Goal: Transaction & Acquisition: Purchase product/service

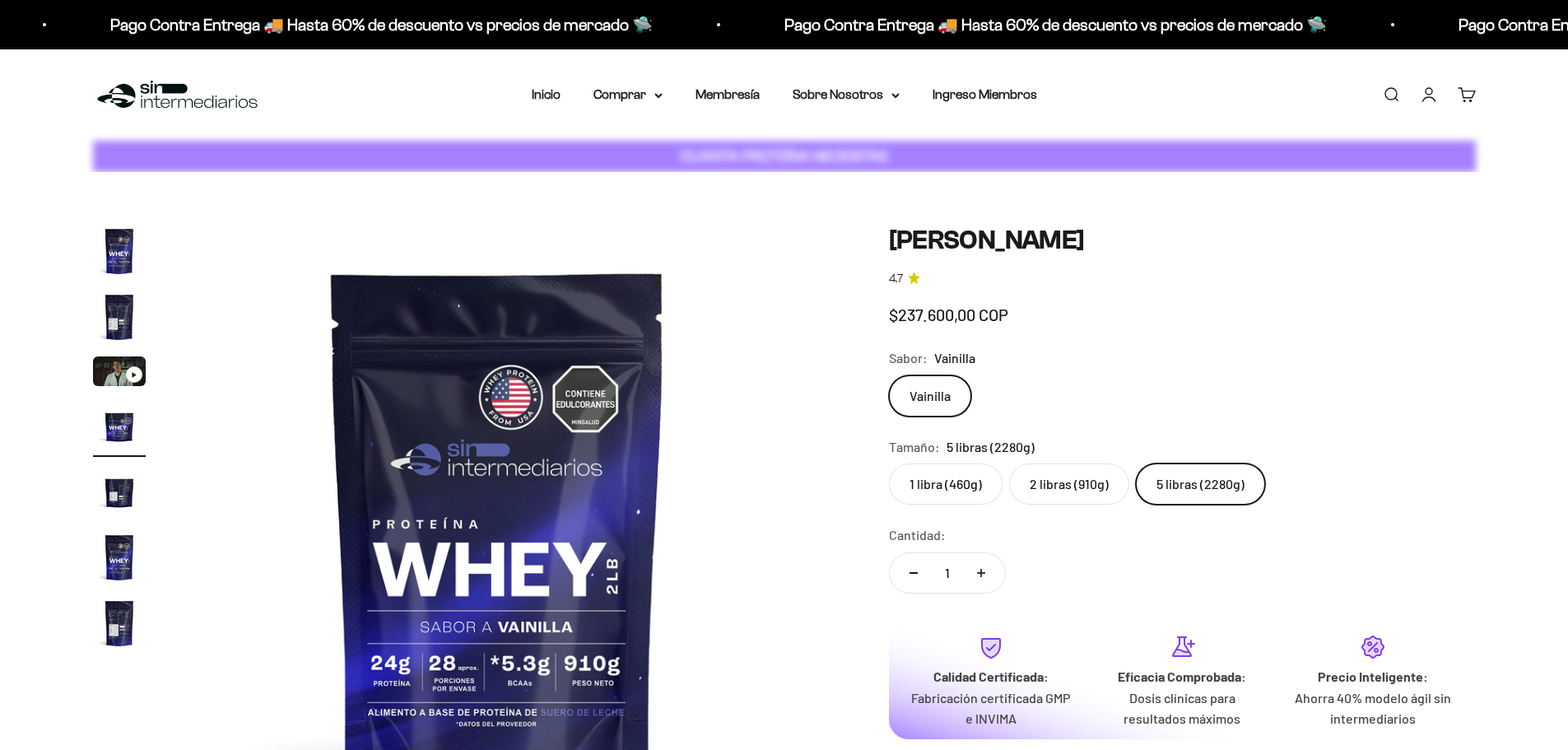
scroll to position [0, 1934]
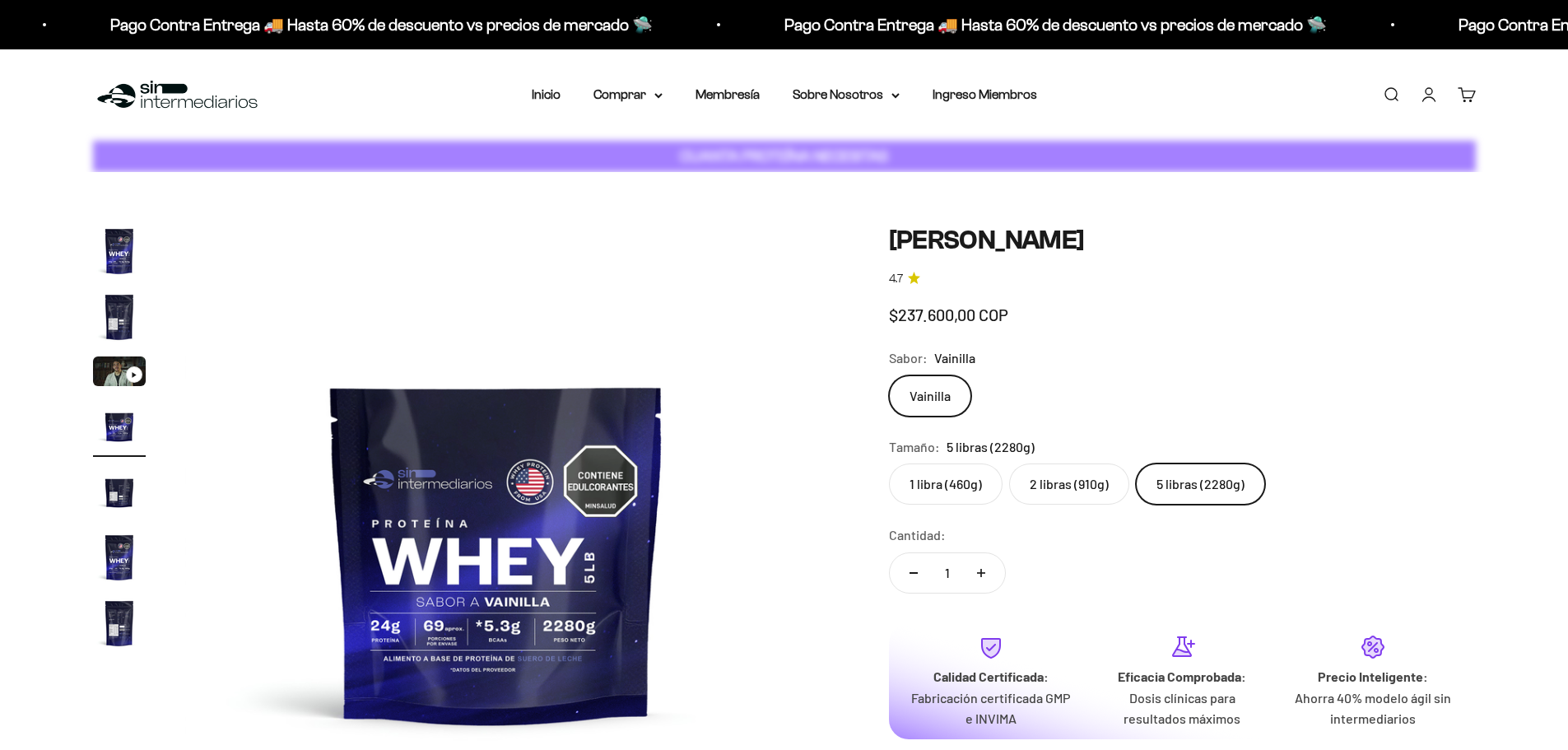
click at [1424, 100] on link "Iniciar sesión" at bounding box center [1428, 94] width 18 height 18
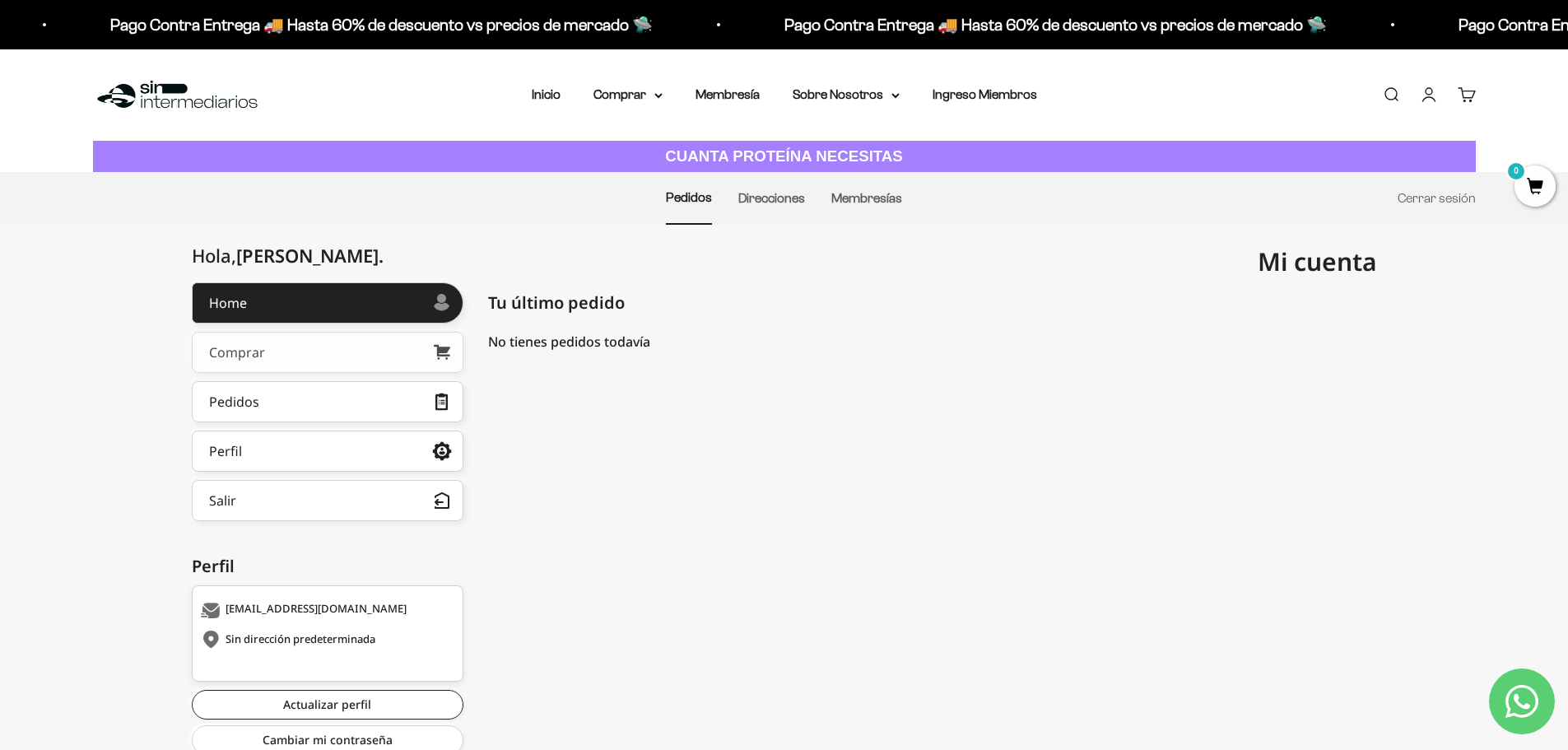
click at [325, 343] on link "Comprar" at bounding box center [327, 352] width 271 height 41
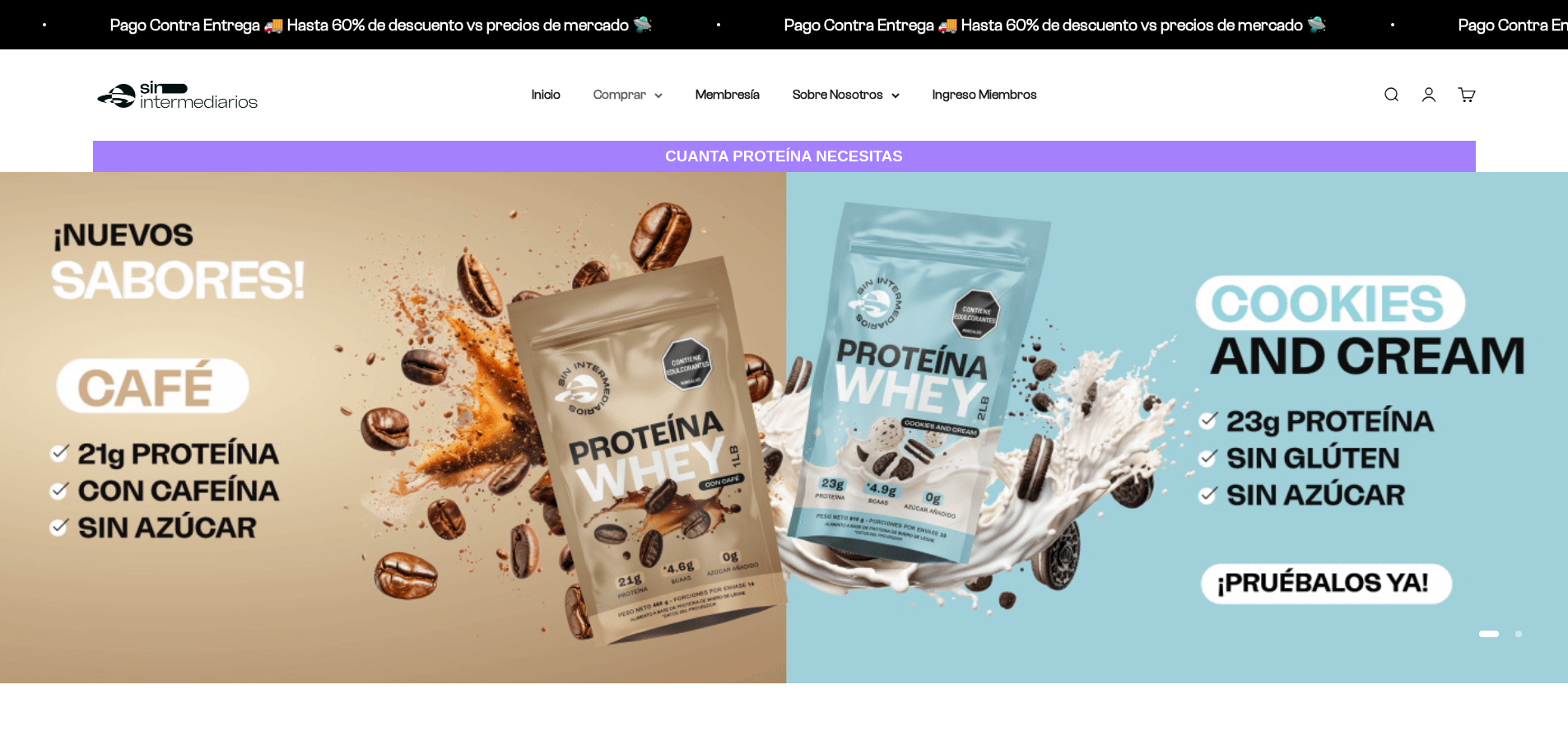
click at [613, 90] on summary "Comprar" at bounding box center [628, 95] width 69 height 22
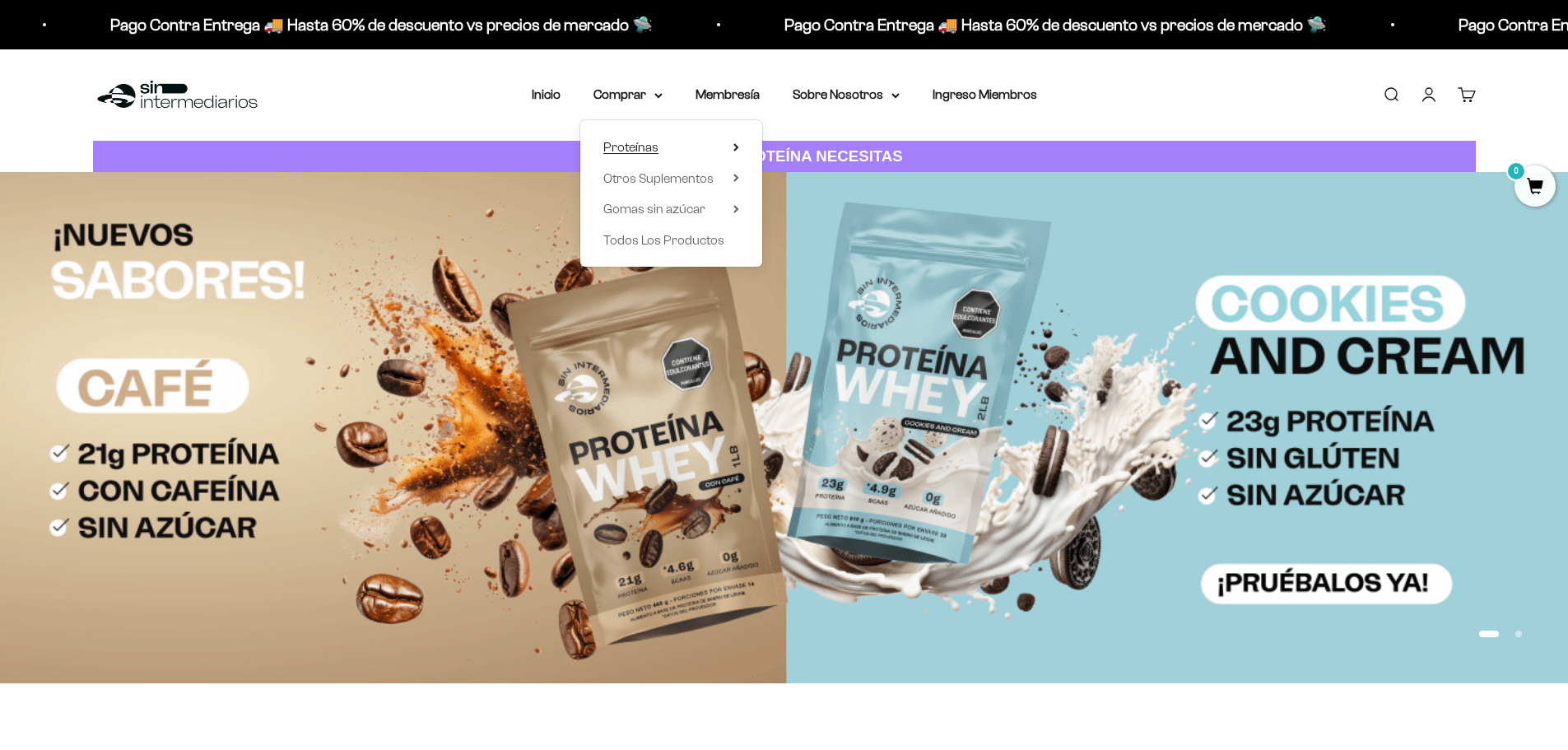
click at [642, 153] on span "Proteínas" at bounding box center [630, 147] width 55 height 14
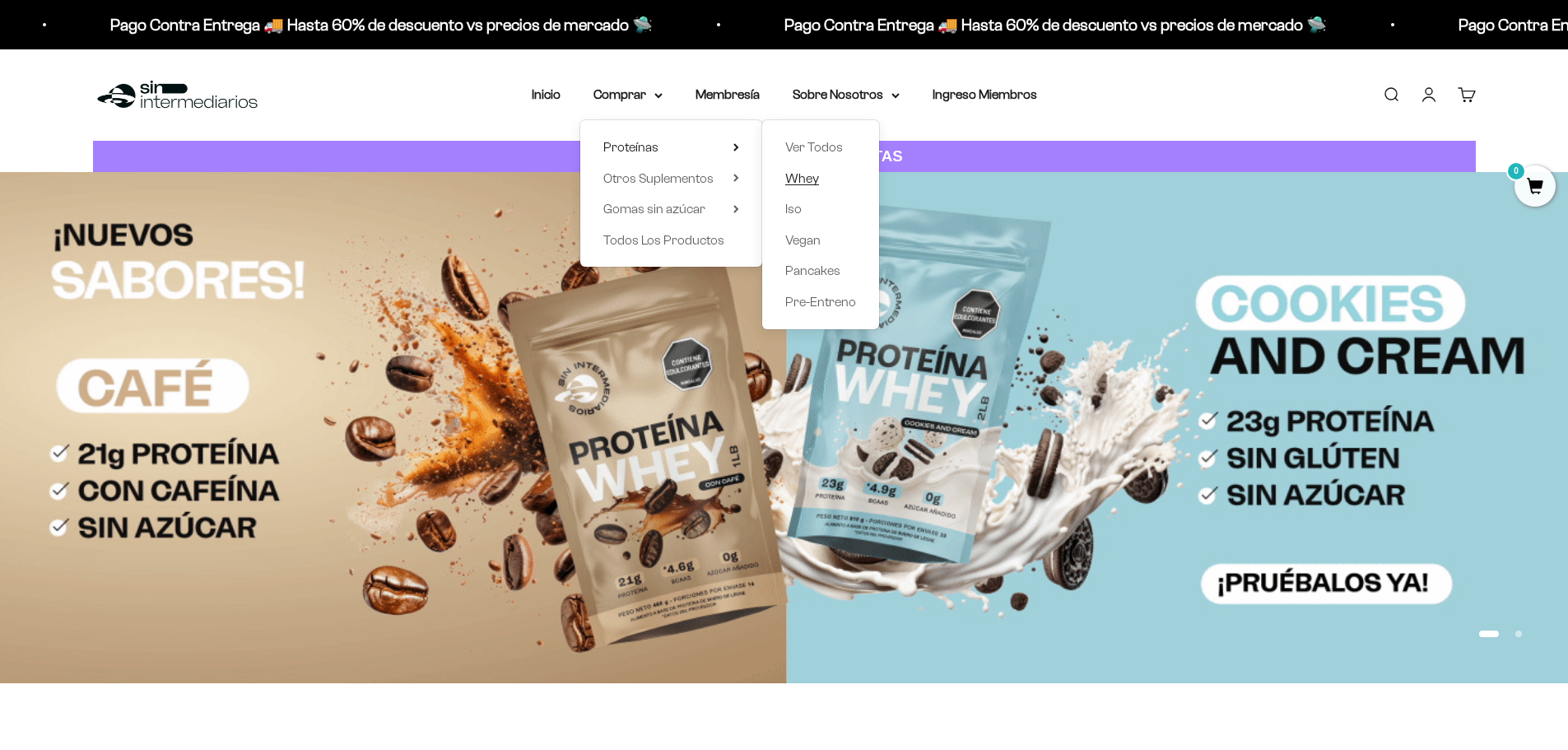
click at [815, 176] on span "Whey" at bounding box center [802, 178] width 34 height 14
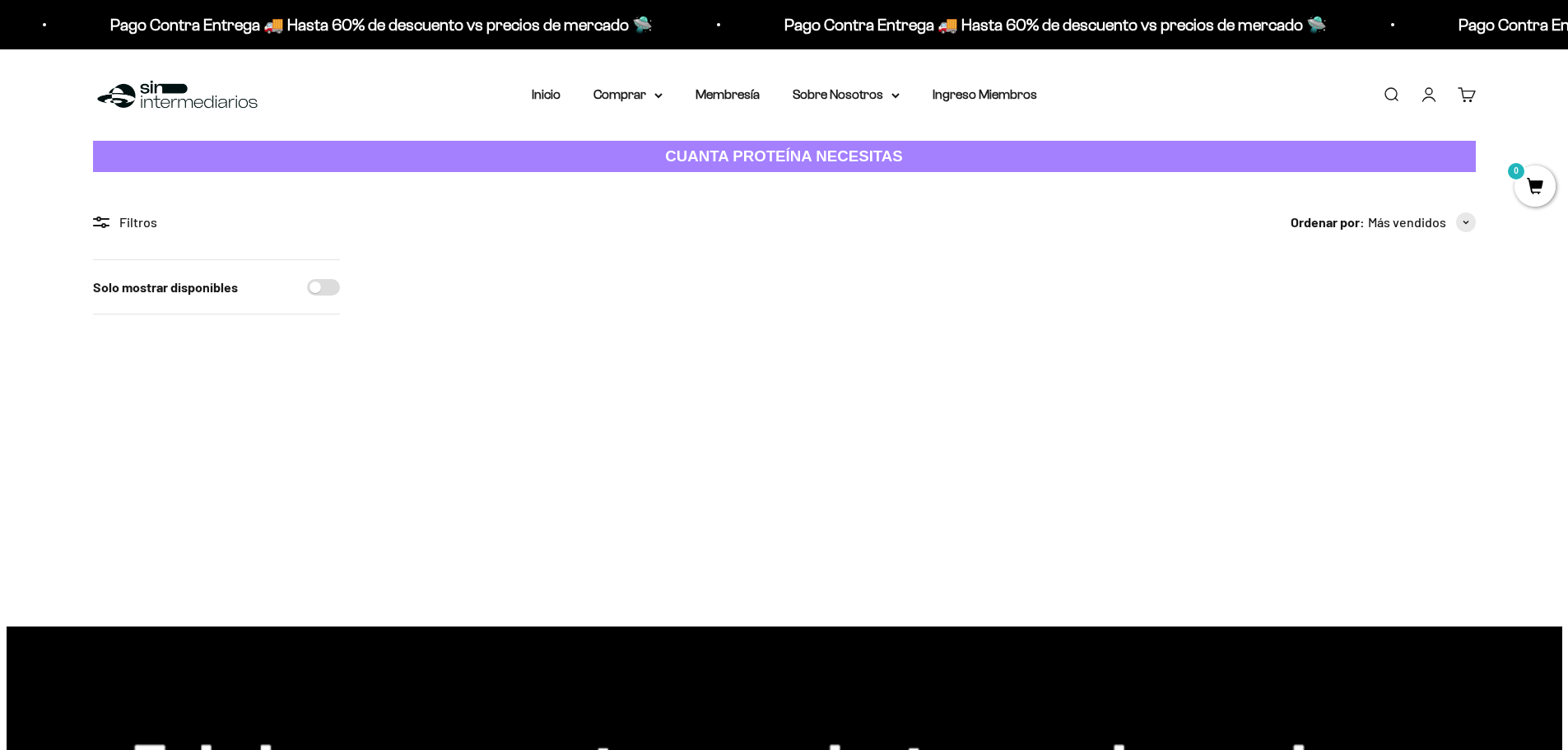
click at [425, 389] on img at bounding box center [481, 360] width 203 height 203
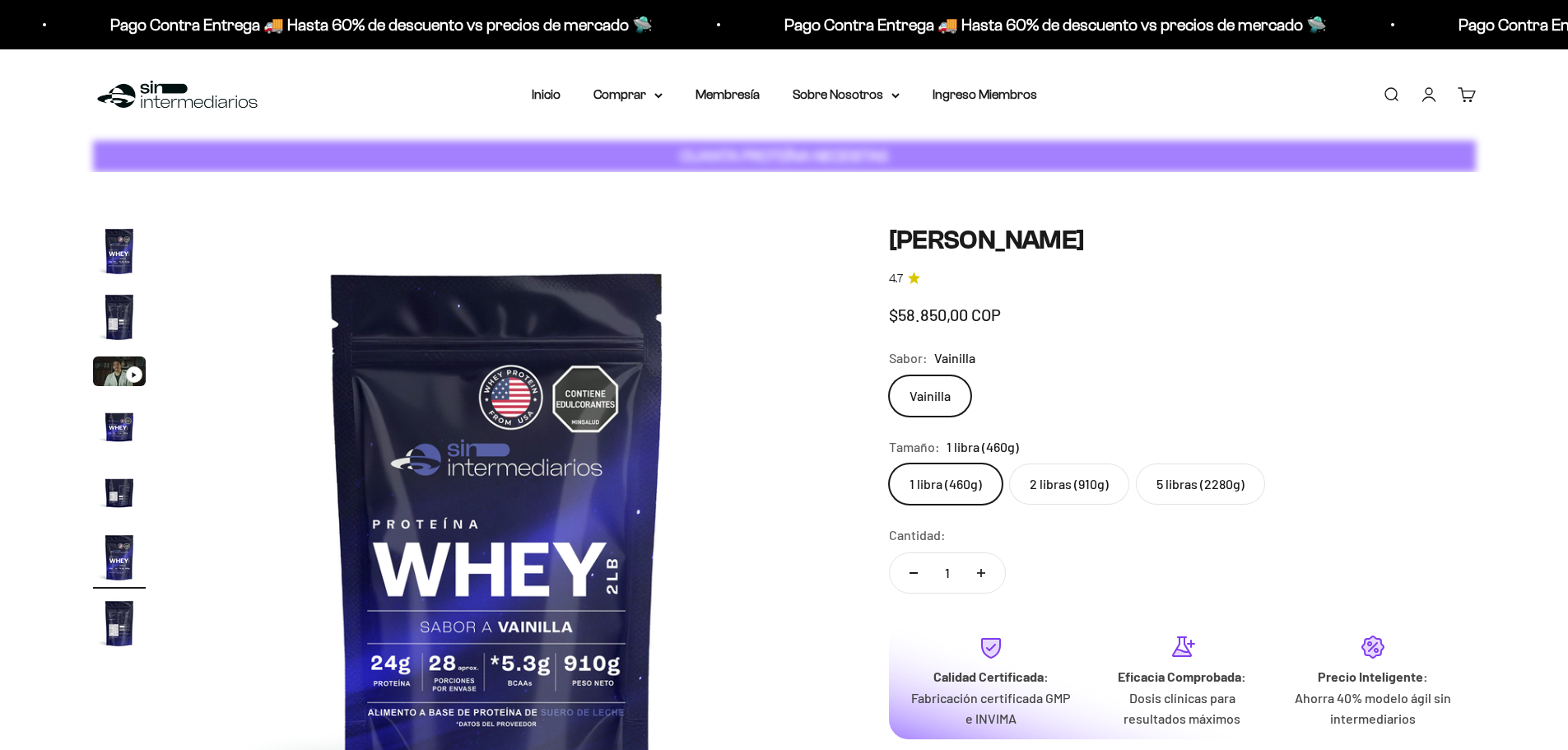
scroll to position [0, 3222]
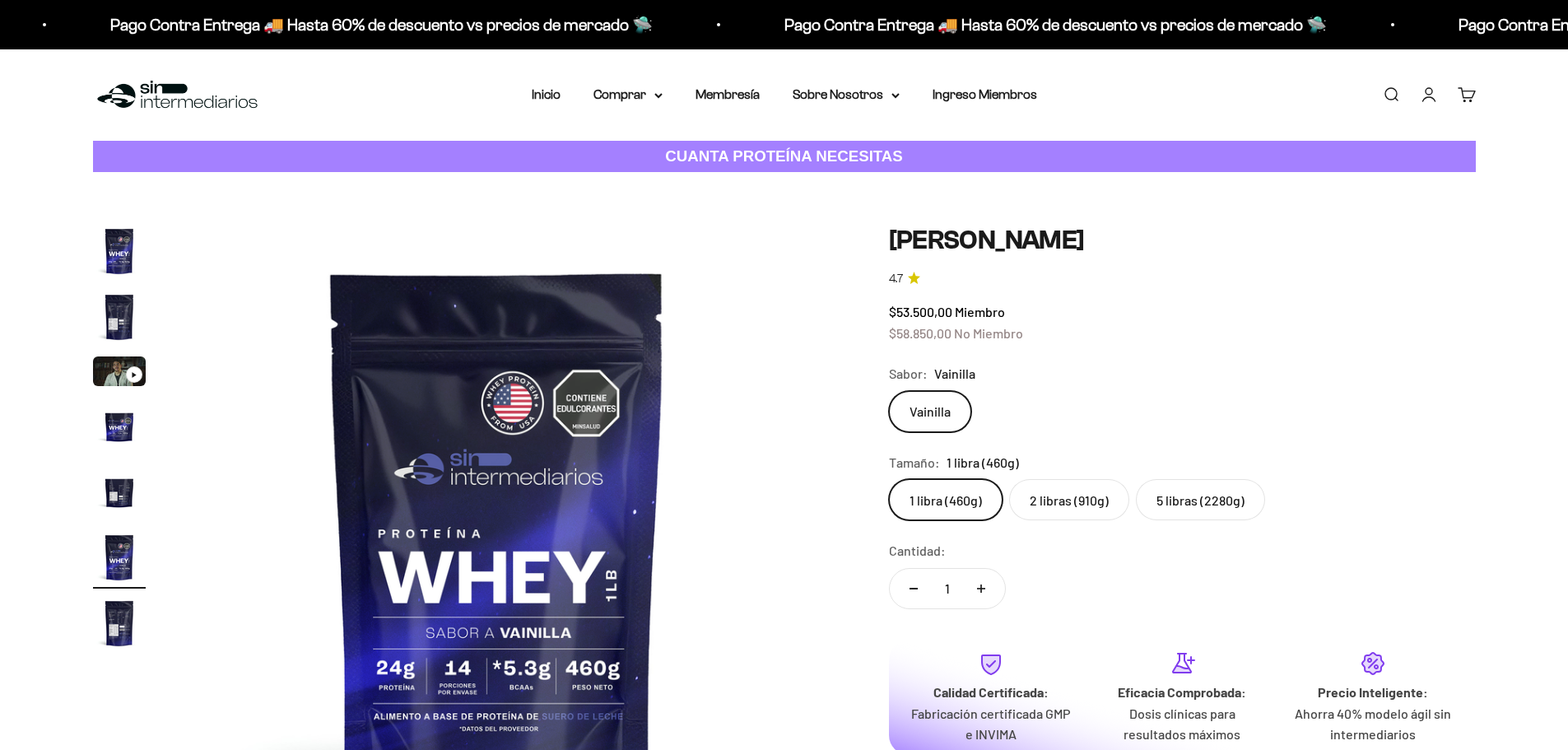
click at [1069, 485] on label "2 libras (910g)" at bounding box center [1068, 499] width 120 height 41
click at [888, 479] on input "2 libras (910g)" at bounding box center [888, 478] width 1 height 1
radio input "true"
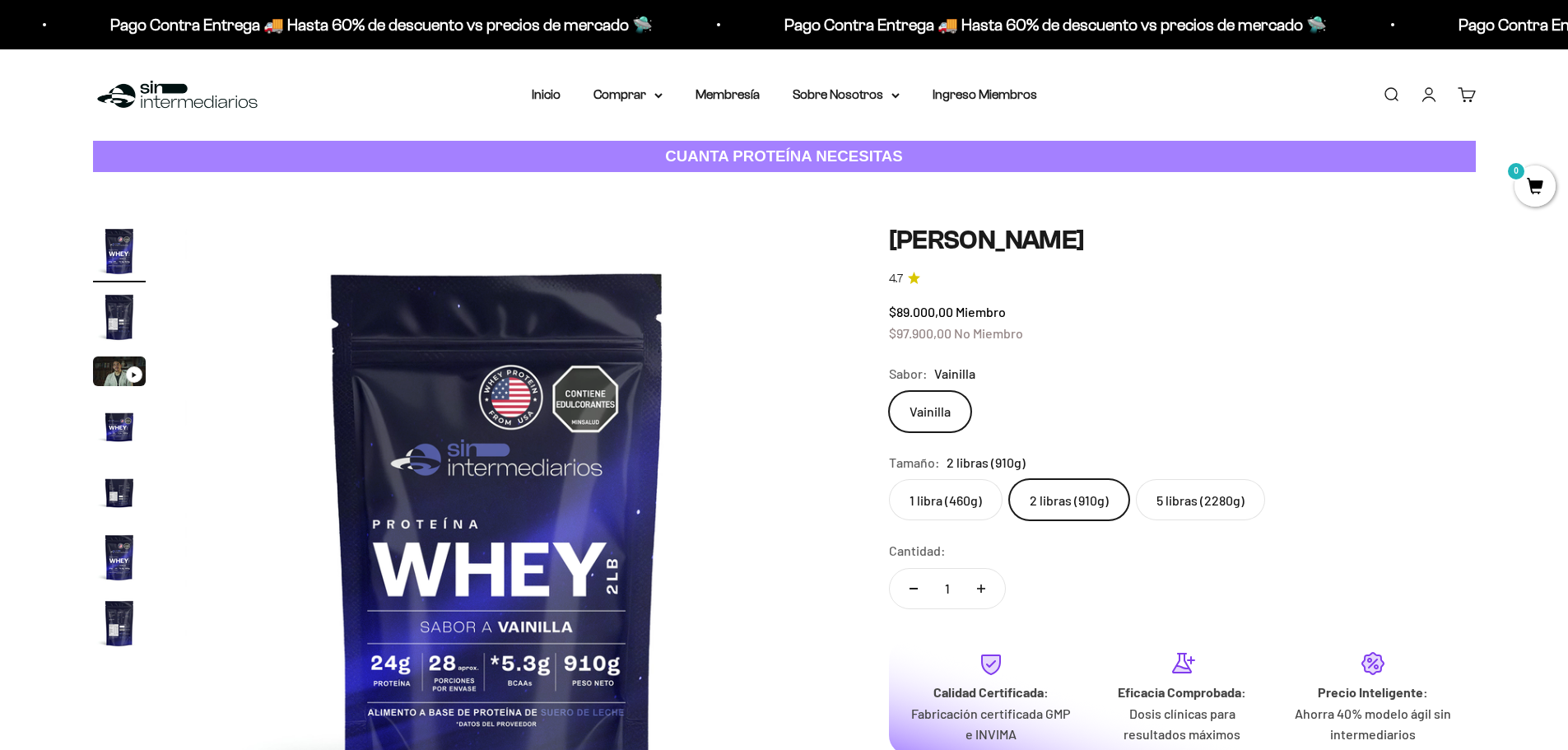
click at [986, 583] on button "Aumentar cantidad" at bounding box center [980, 589] width 47 height 40
type input "2"
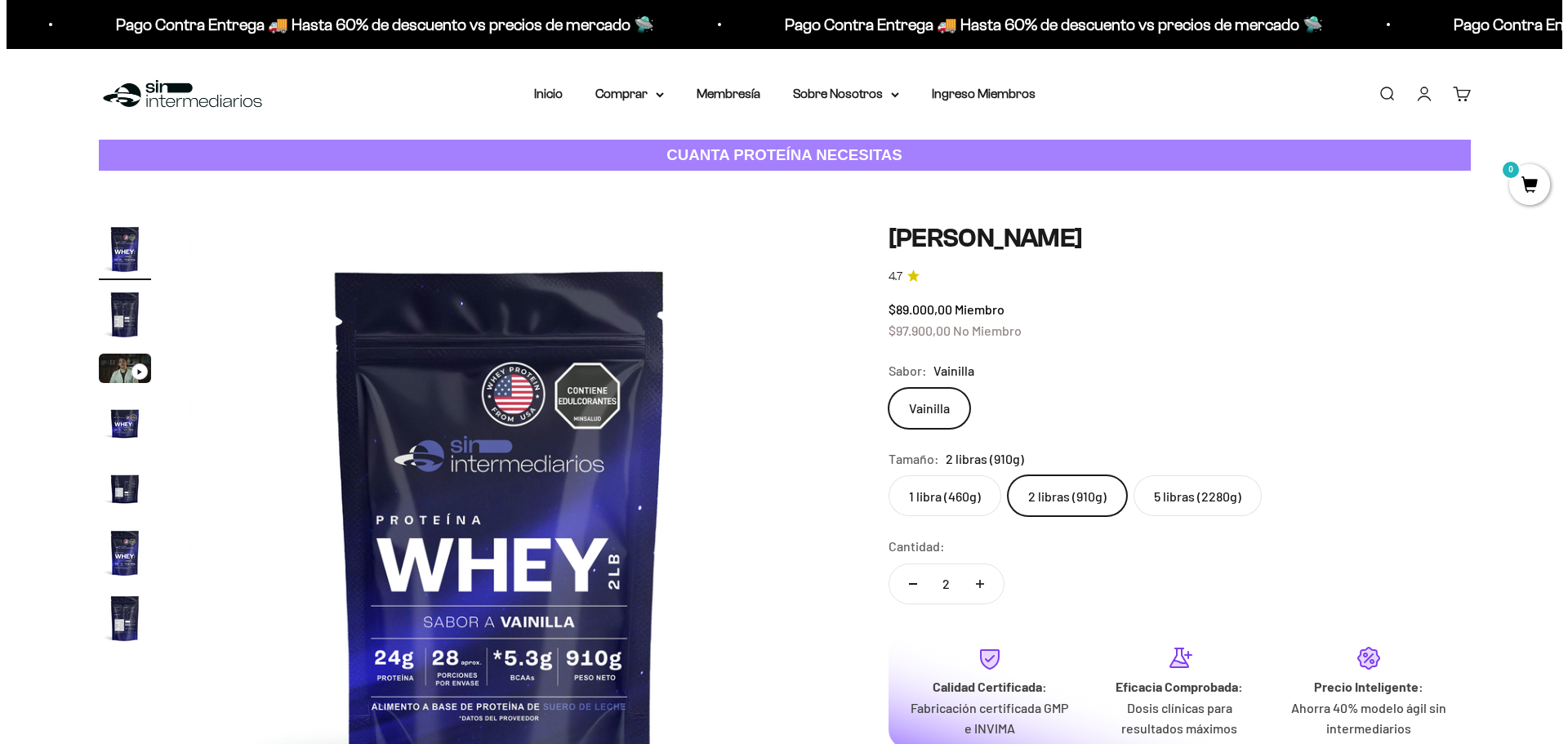
scroll to position [245, 0]
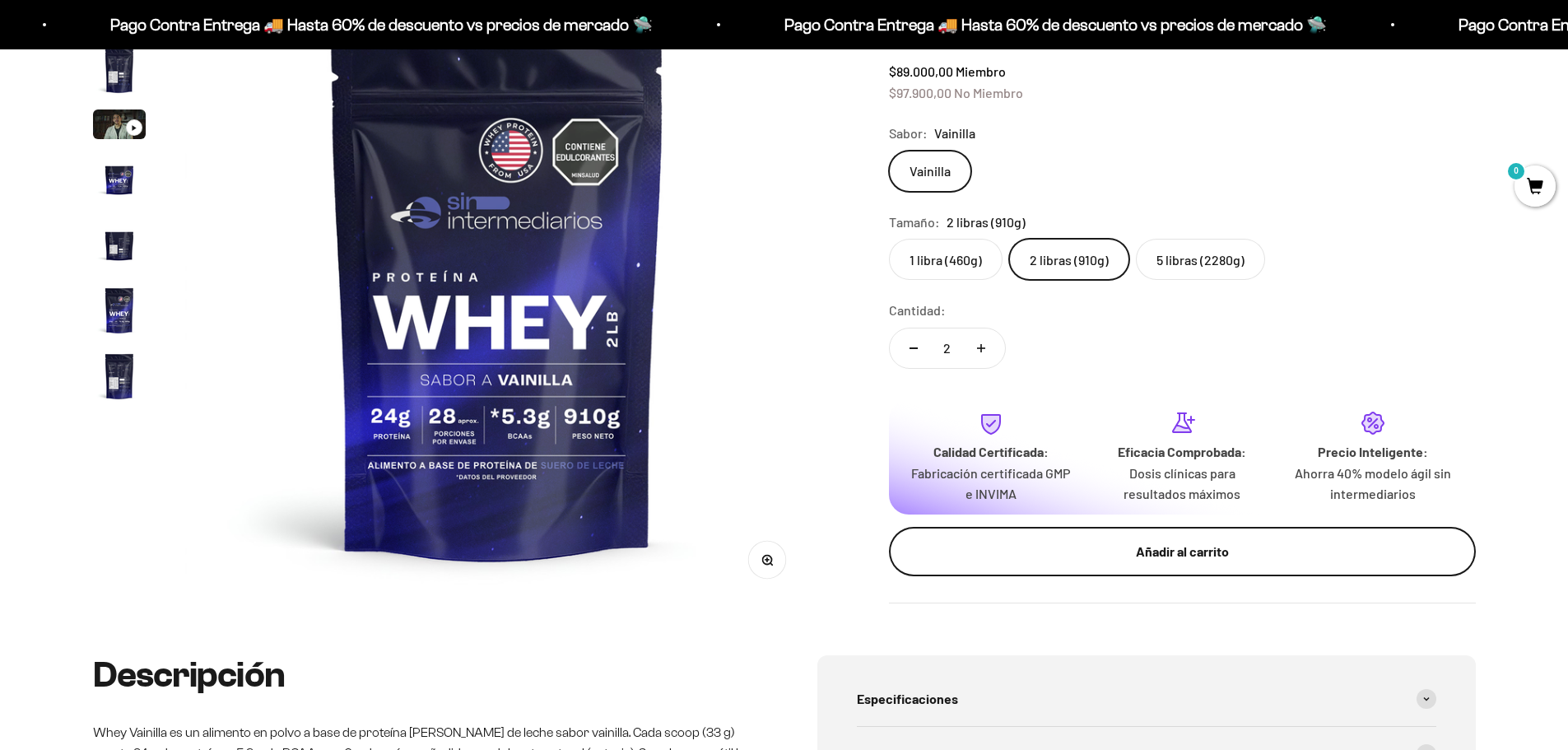
click at [1144, 547] on div "Añadir al carrito" at bounding box center [1181, 551] width 520 height 22
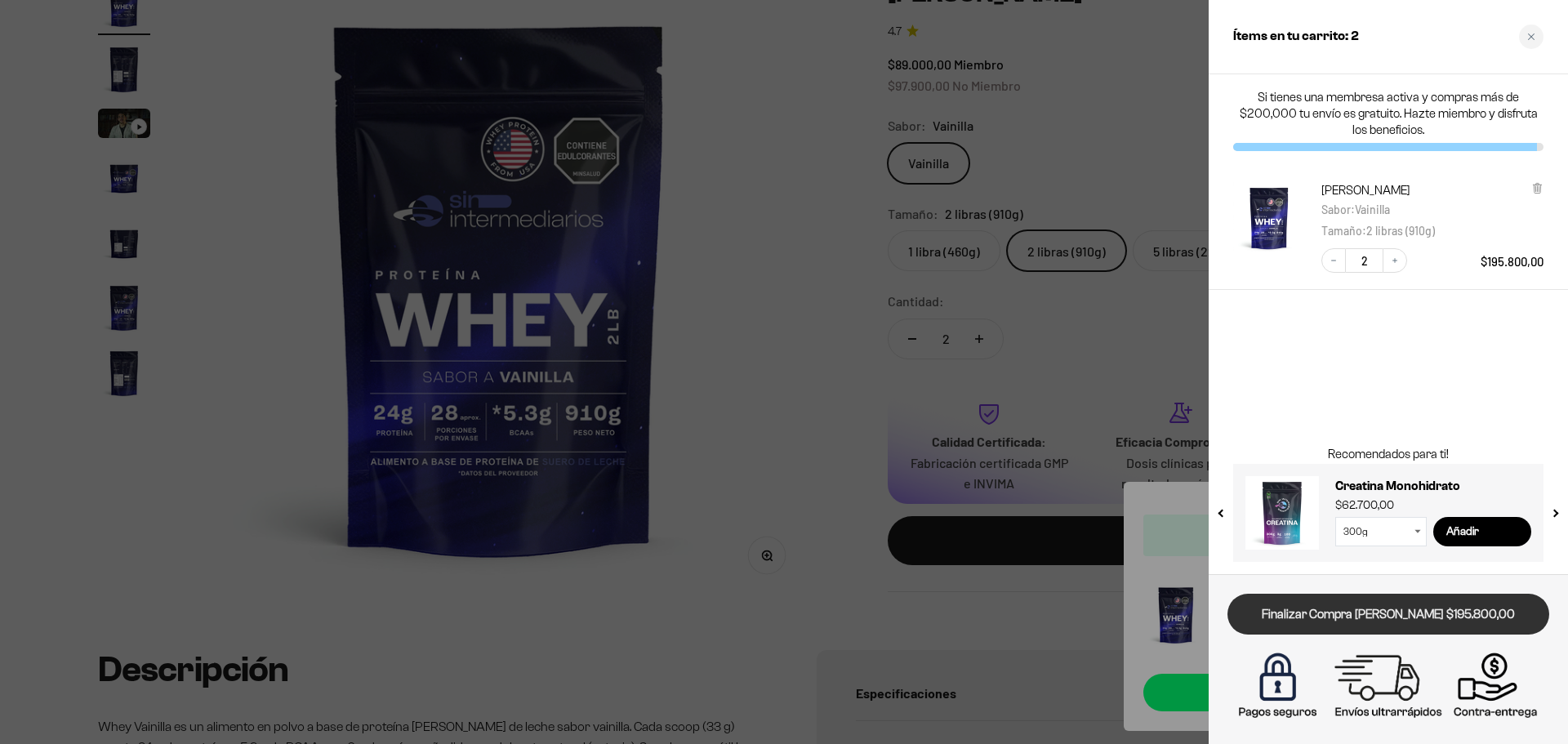
click at [1383, 618] on link "Finalizar Compra Segura $195.800,00" at bounding box center [1388, 614] width 322 height 41
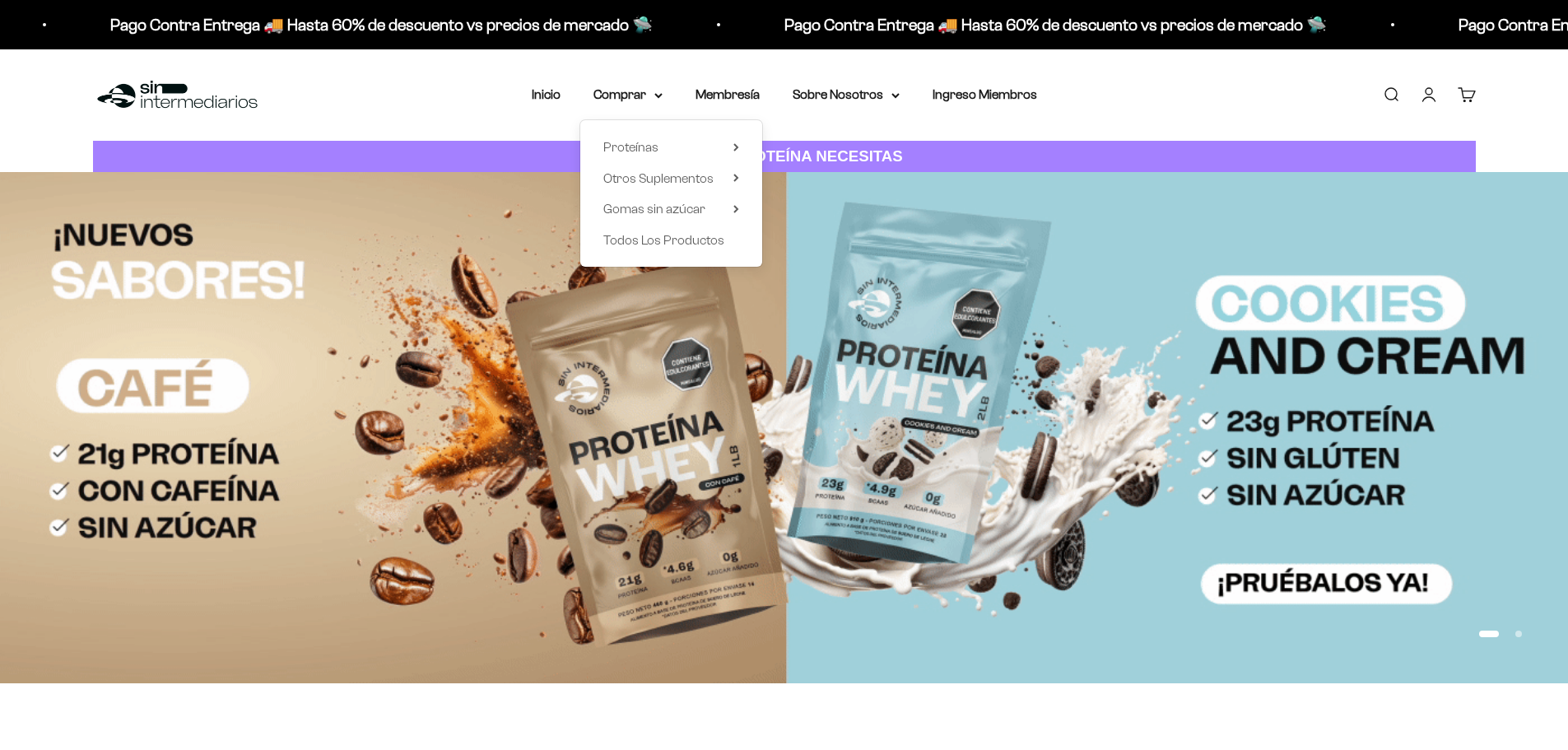
click at [634, 143] on span "Proteínas" at bounding box center [630, 147] width 55 height 14
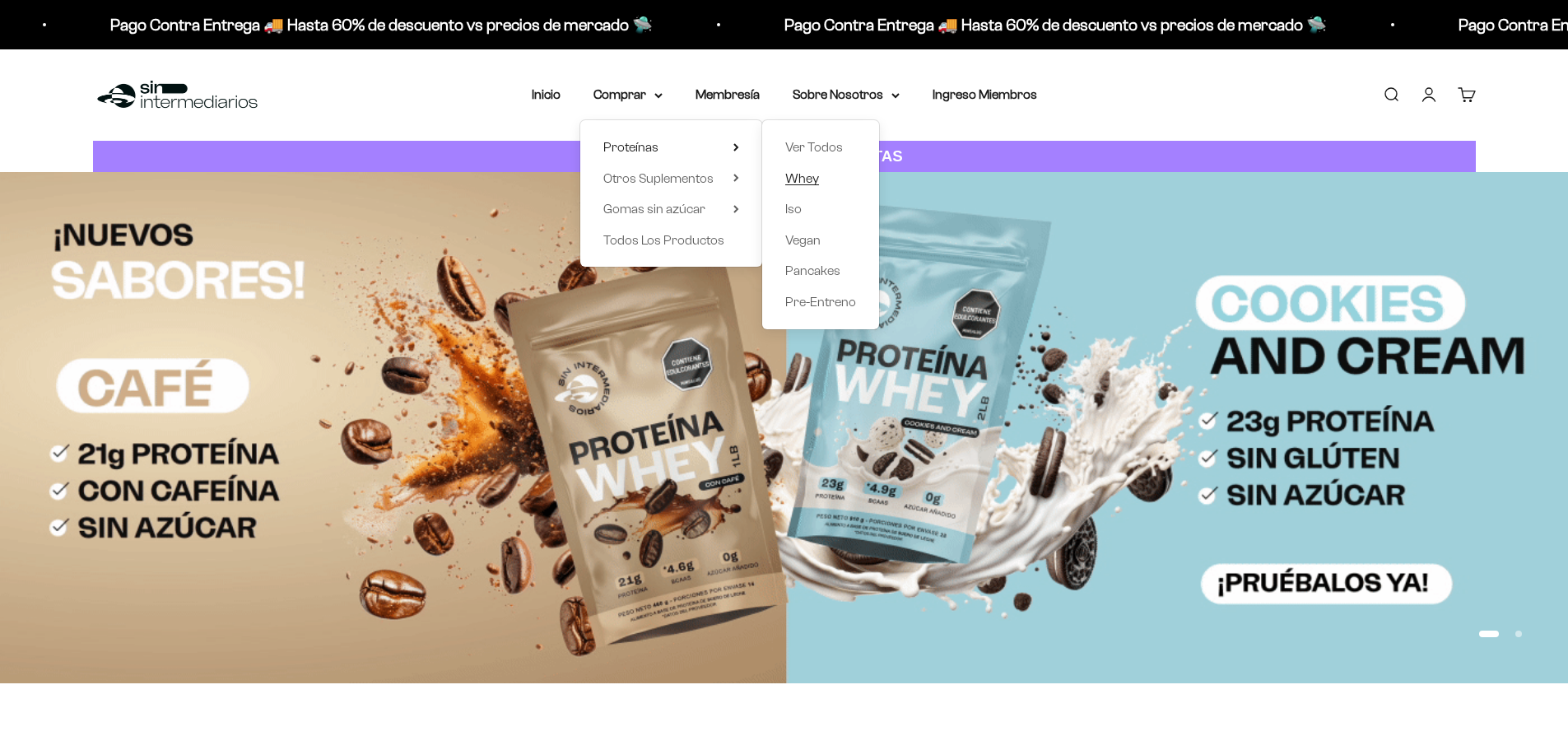
click at [813, 172] on span "Whey" at bounding box center [802, 178] width 34 height 14
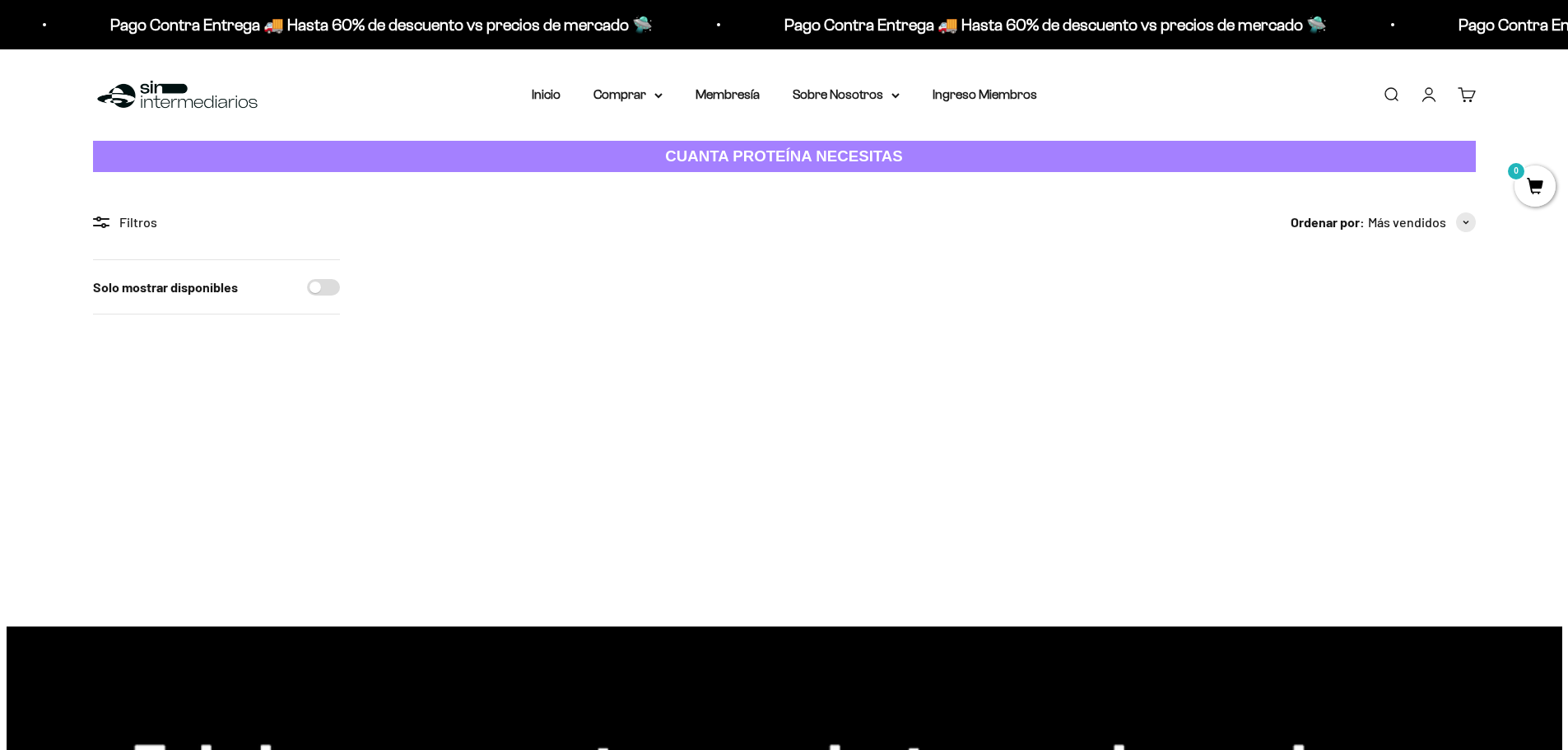
click at [489, 377] on img at bounding box center [481, 360] width 203 height 203
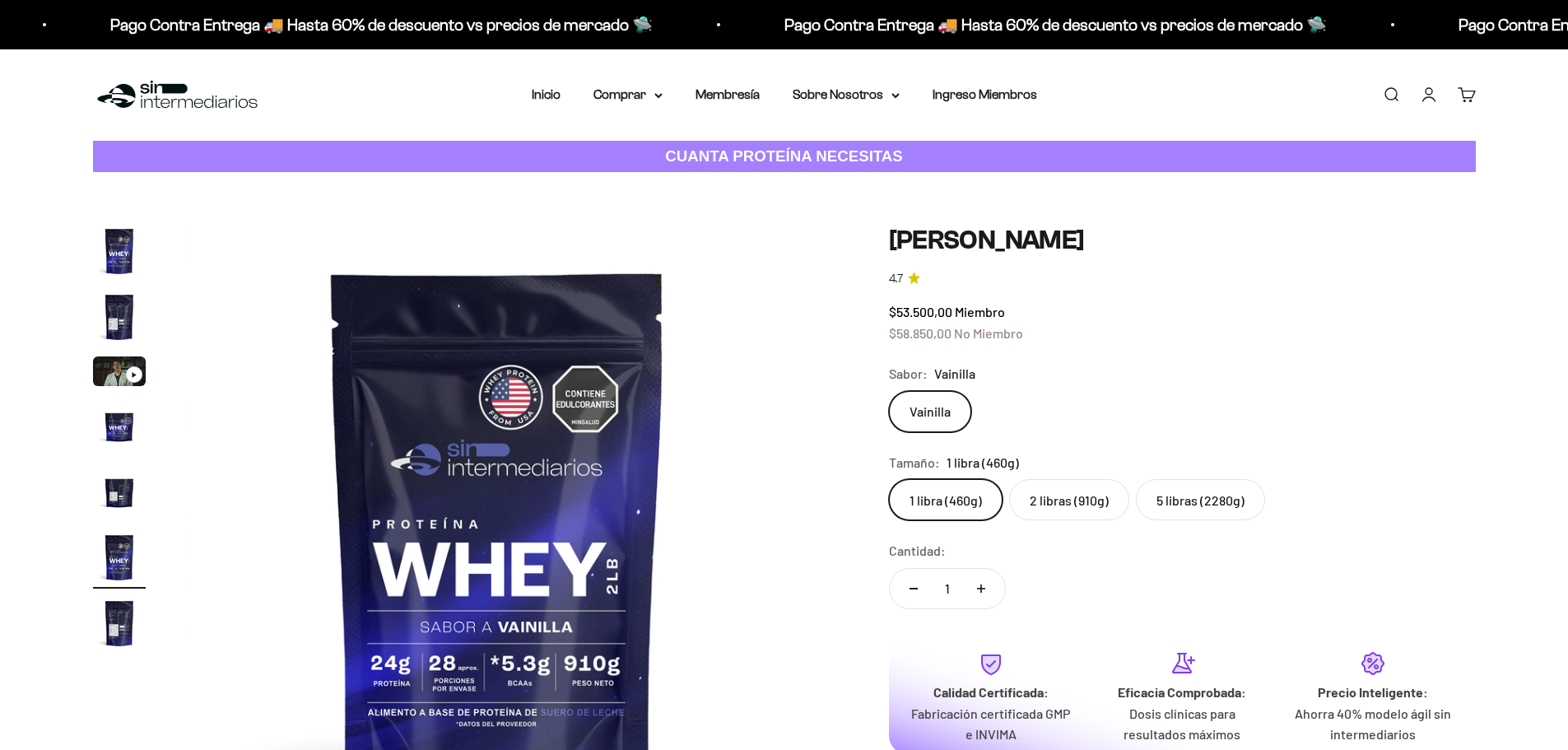
scroll to position [0, 3222]
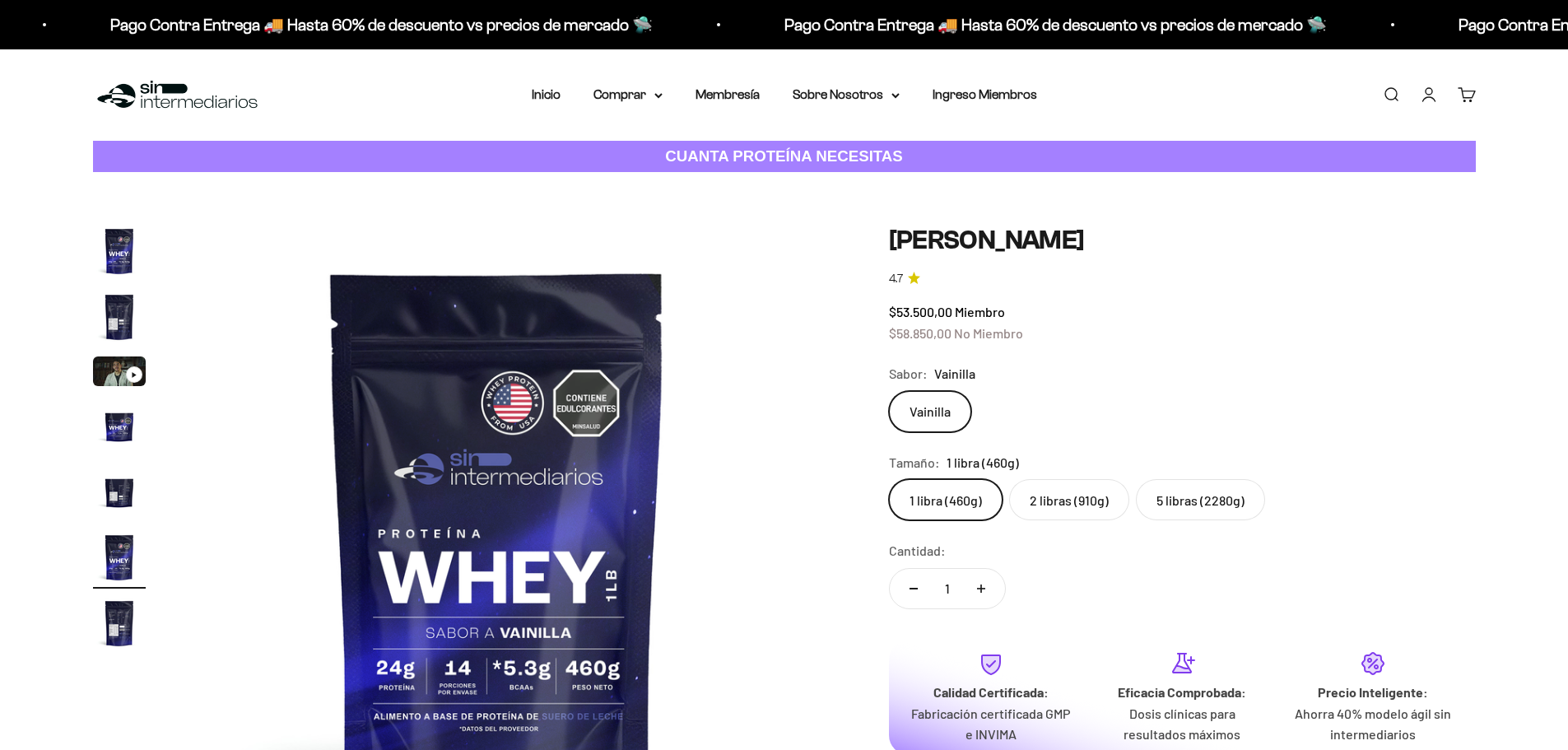
click at [1077, 508] on label "2 libras (910g)" at bounding box center [1068, 499] width 120 height 41
click at [888, 479] on input "2 libras (910g)" at bounding box center [888, 478] width 1 height 1
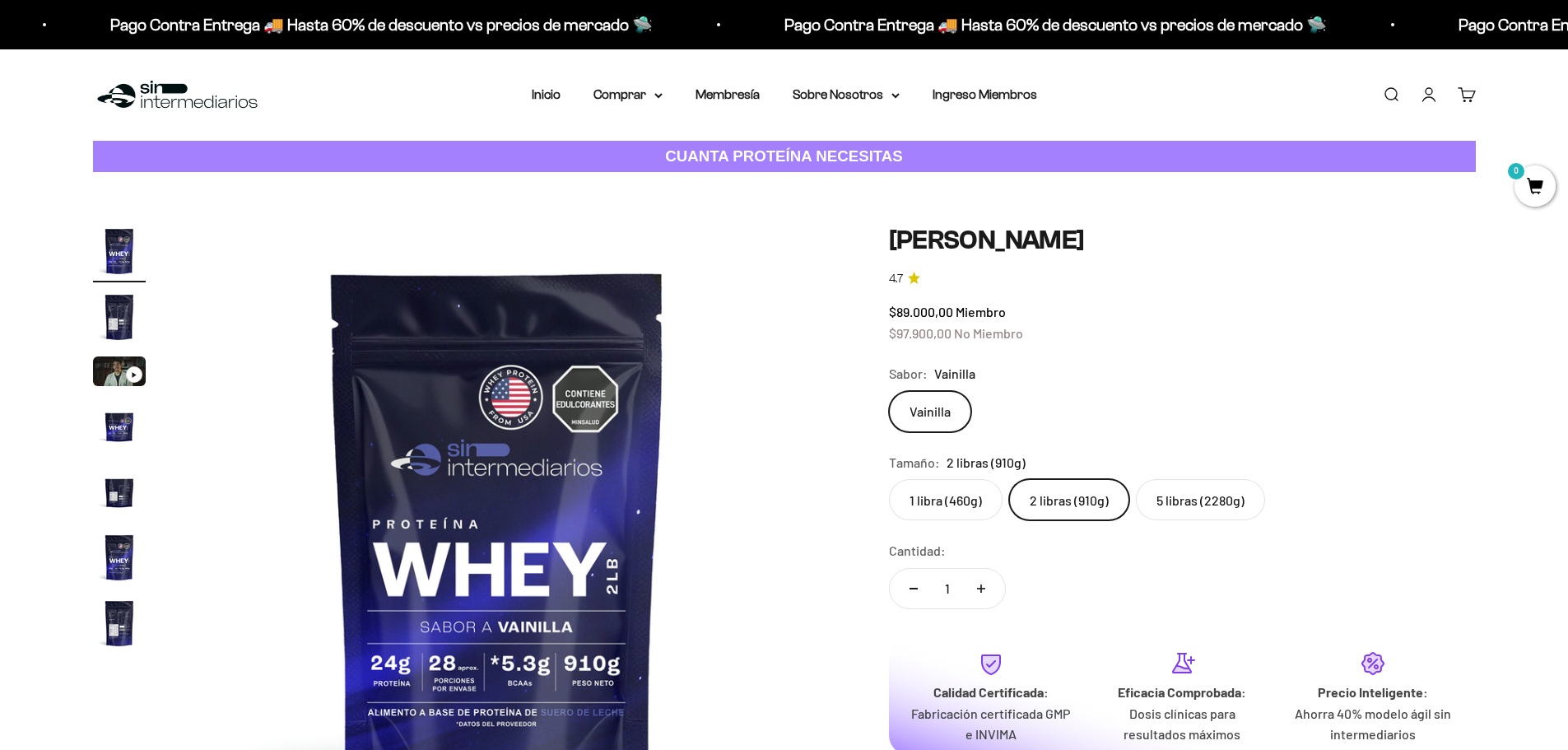
click at [976, 592] on icon "Aumentar cantidad" at bounding box center [980, 588] width 9 height 9
type input "2"
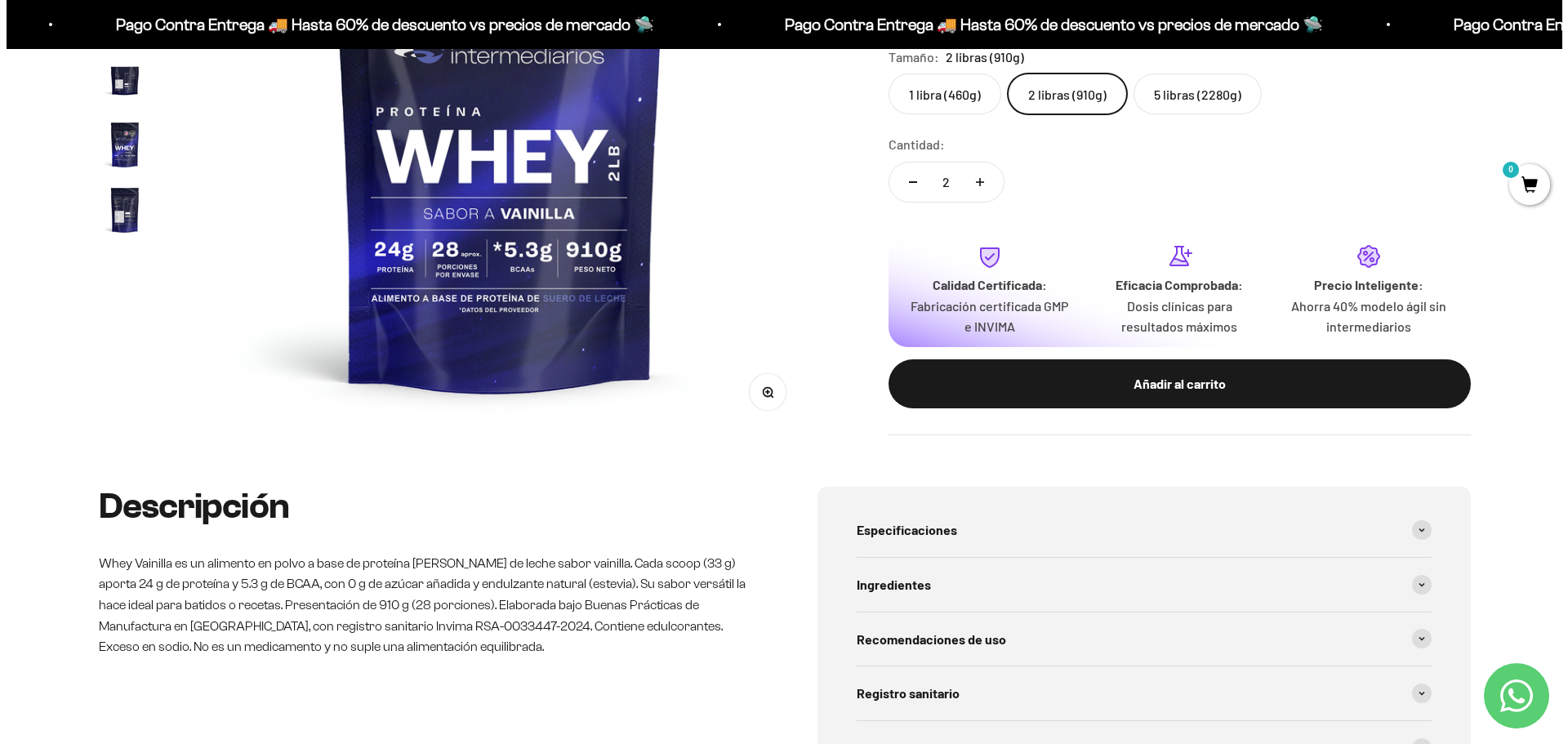
scroll to position [164, 0]
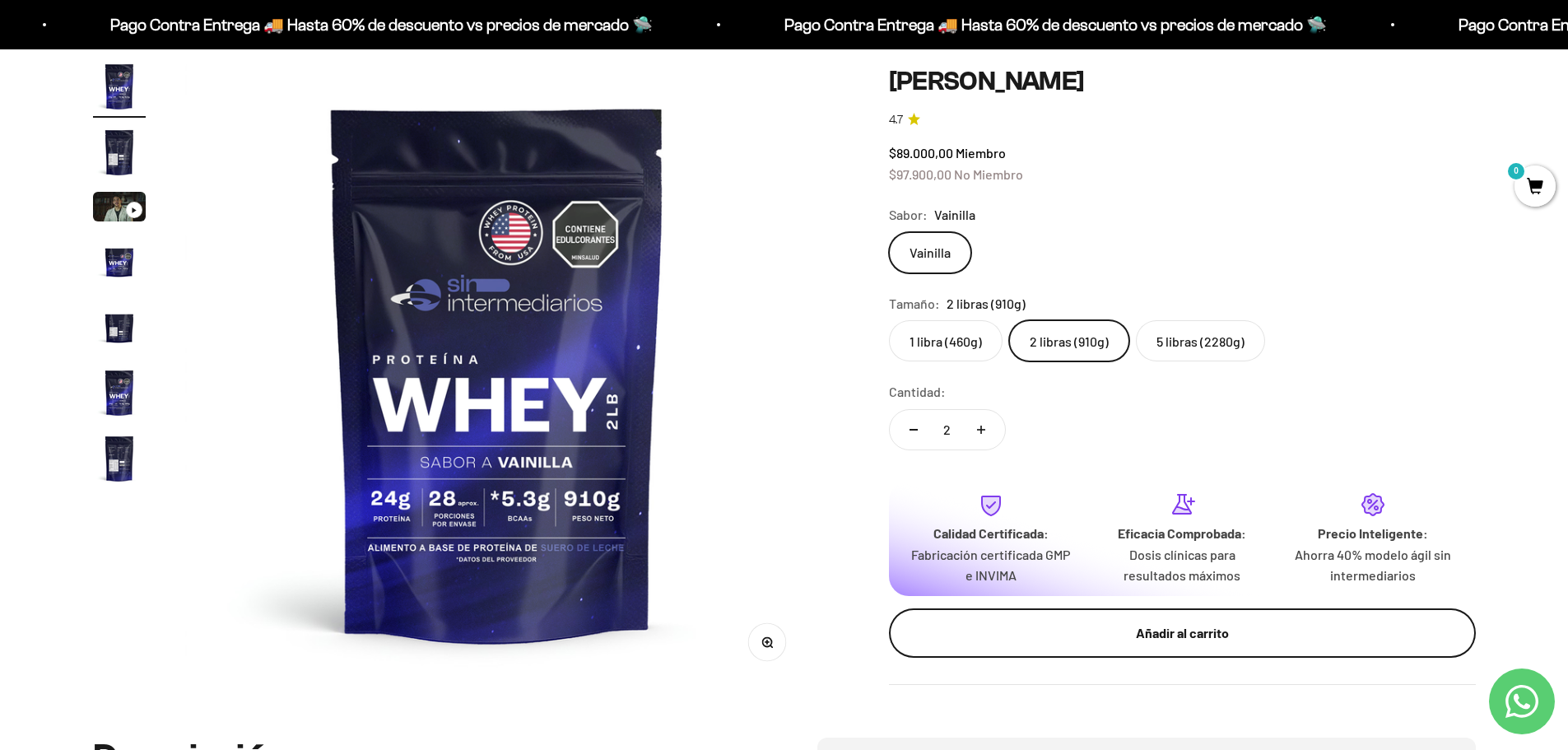
click at [1140, 627] on div "Añadir al carrito" at bounding box center [1181, 632] width 520 height 22
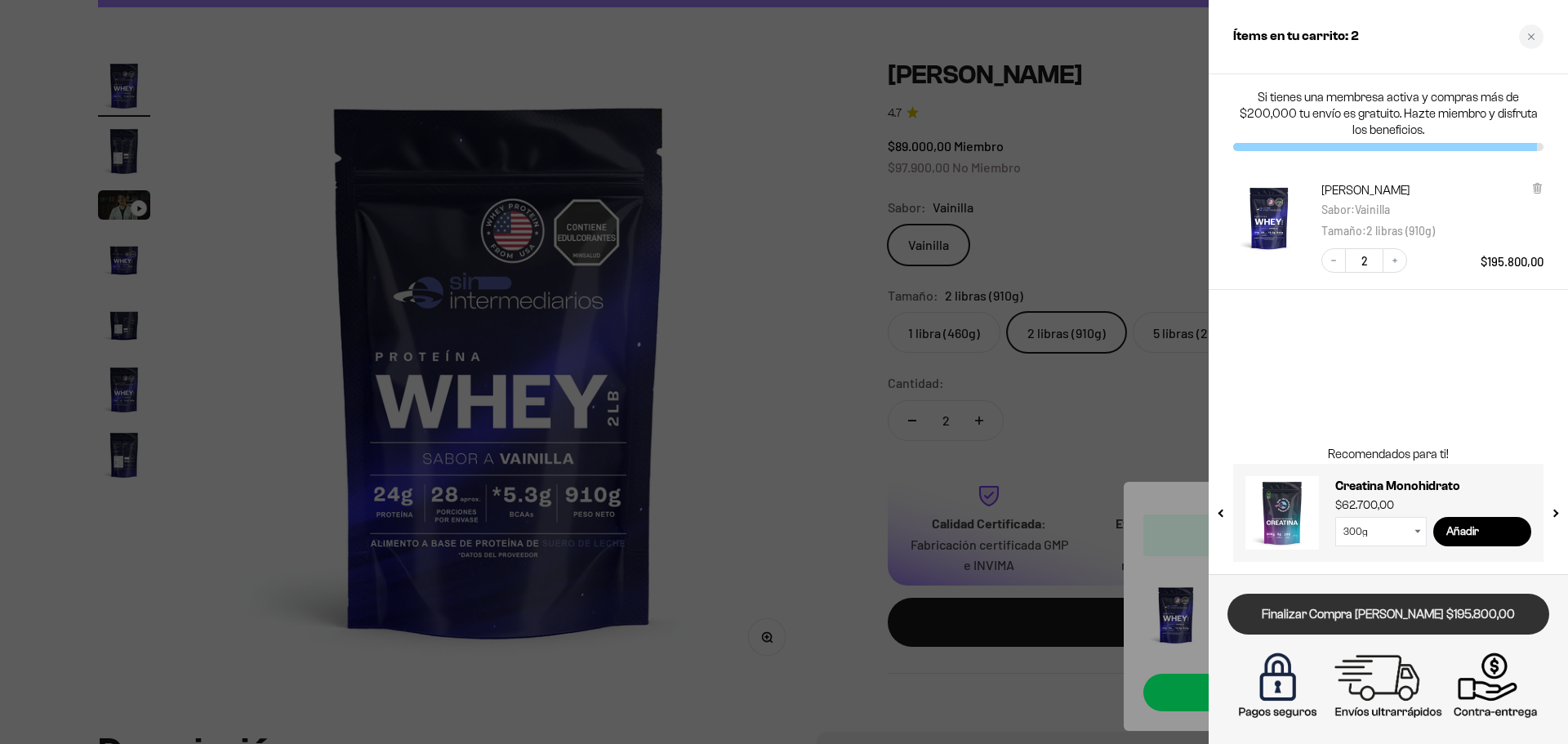
click at [1406, 620] on link "Finalizar Compra Segura $195.800,00" at bounding box center [1388, 614] width 322 height 41
